Goal: Check status: Check status

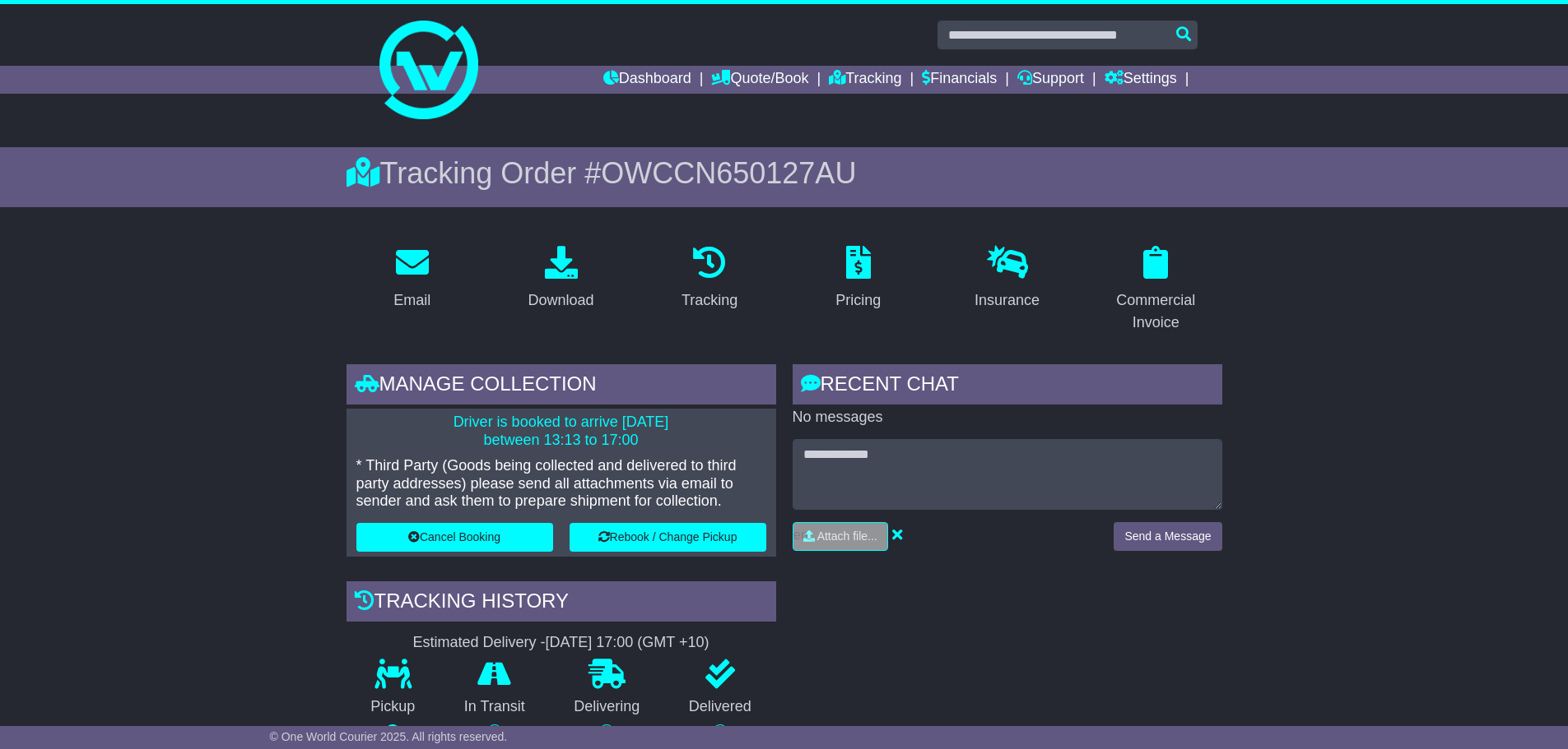
click at [343, 335] on div "Email" at bounding box center [413, 290] width 149 height 100
click at [646, 82] on link "Dashboard" at bounding box center [648, 79] width 88 height 28
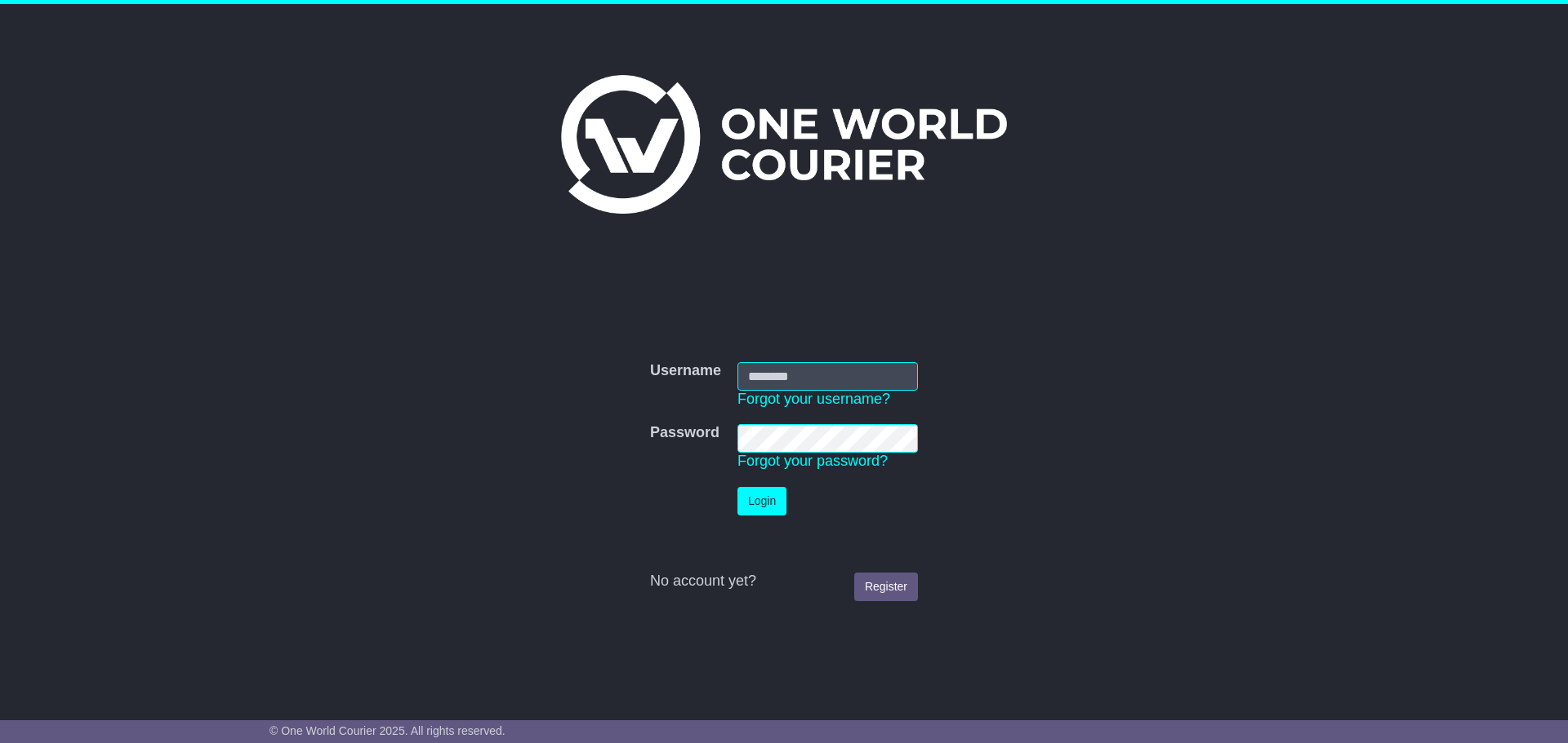
type input "**********"
click at [753, 499] on button "Login" at bounding box center [761, 501] width 49 height 29
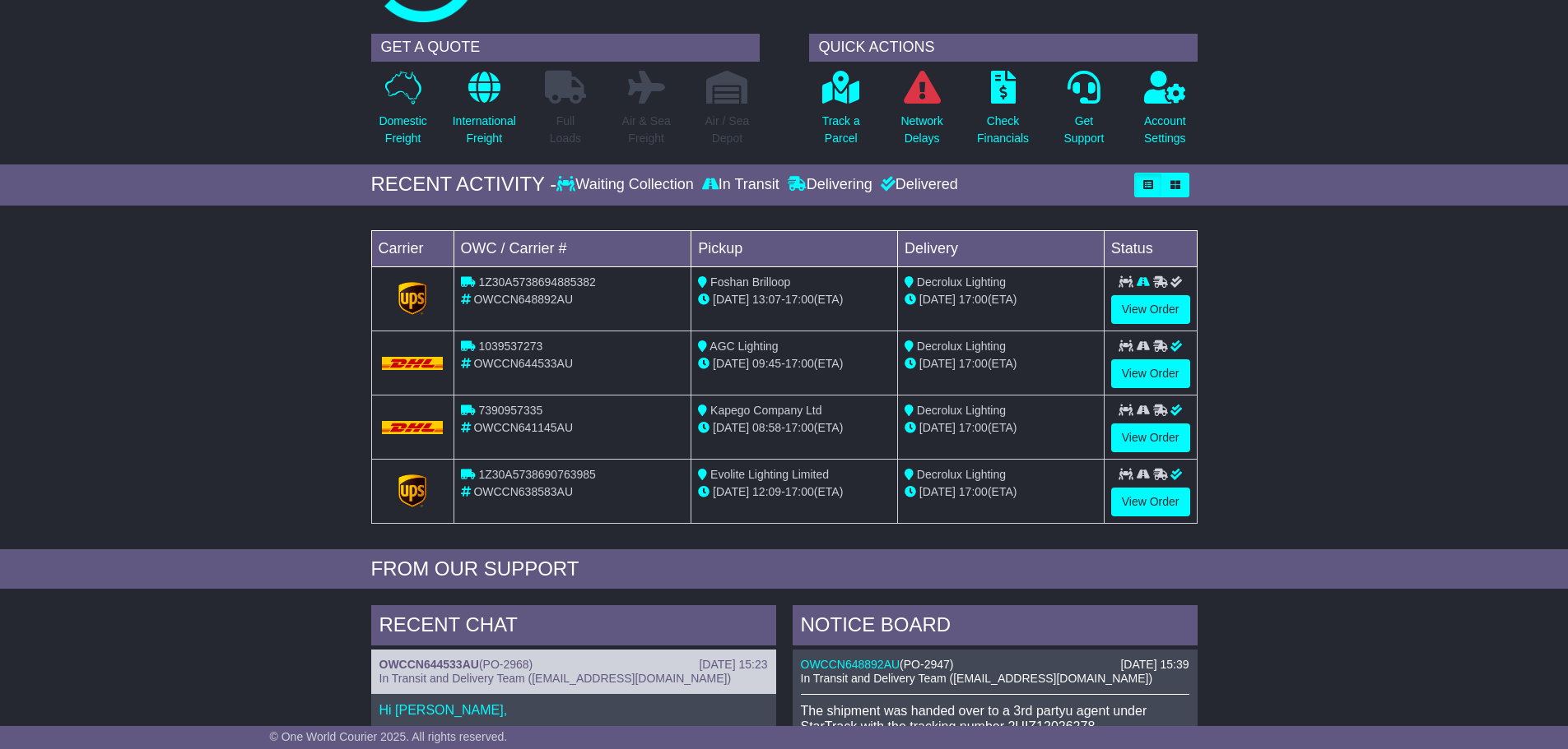
scroll to position [82, 0]
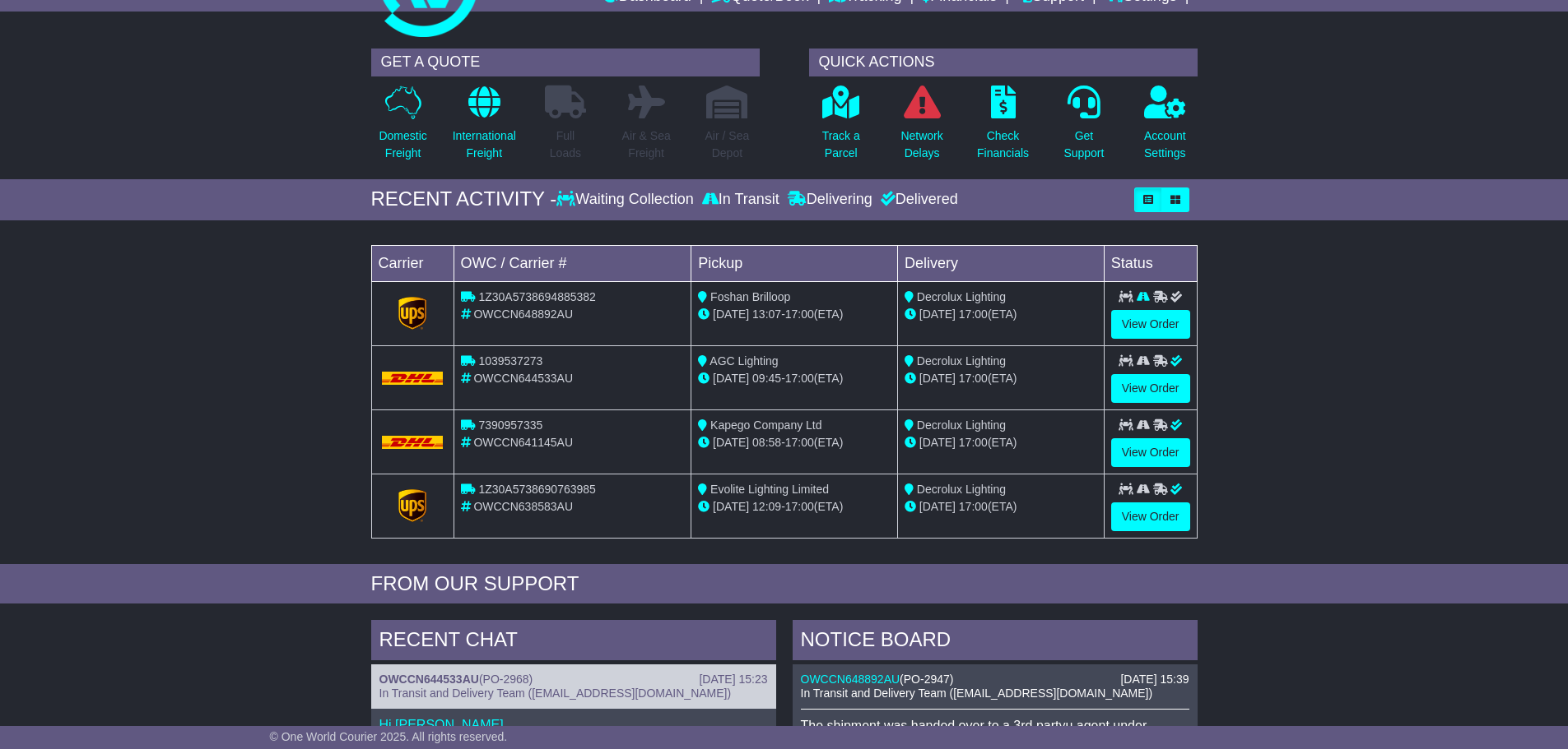
click at [76, 331] on div "Loading... No bookings found Carrier OWC / Carrier # Pickup Delivery Status 1Z3…" at bounding box center [784, 396] width 1568 height 335
